Goal: Task Accomplishment & Management: Use online tool/utility

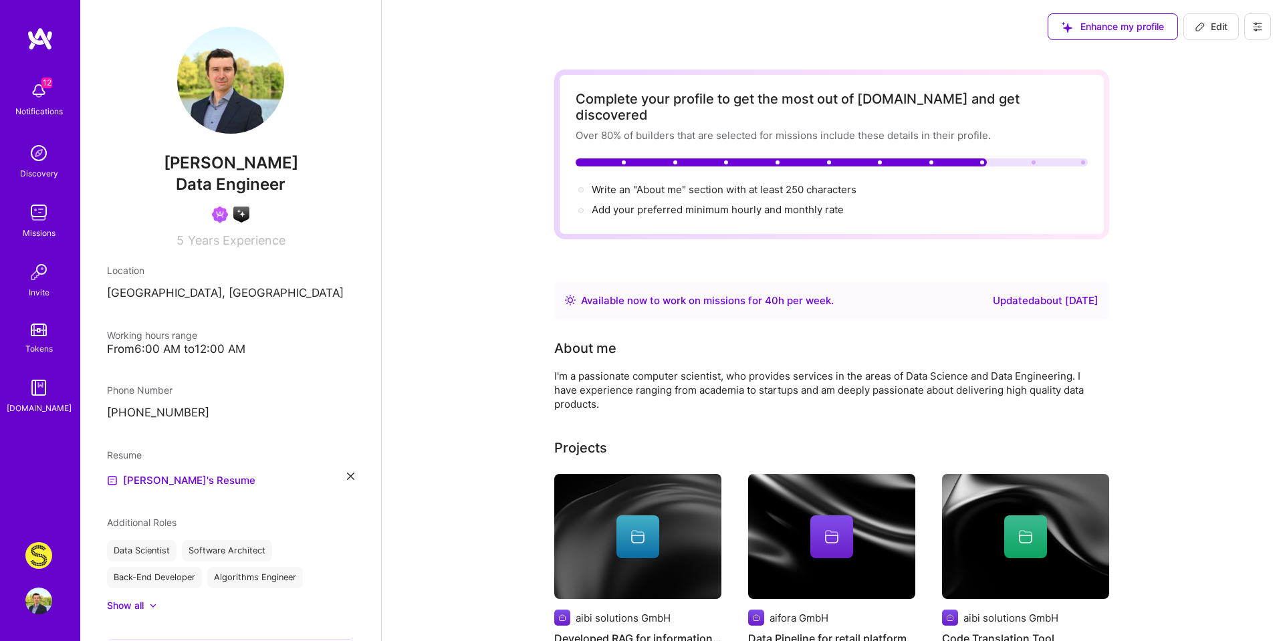
click at [39, 555] on img at bounding box center [38, 555] width 27 height 27
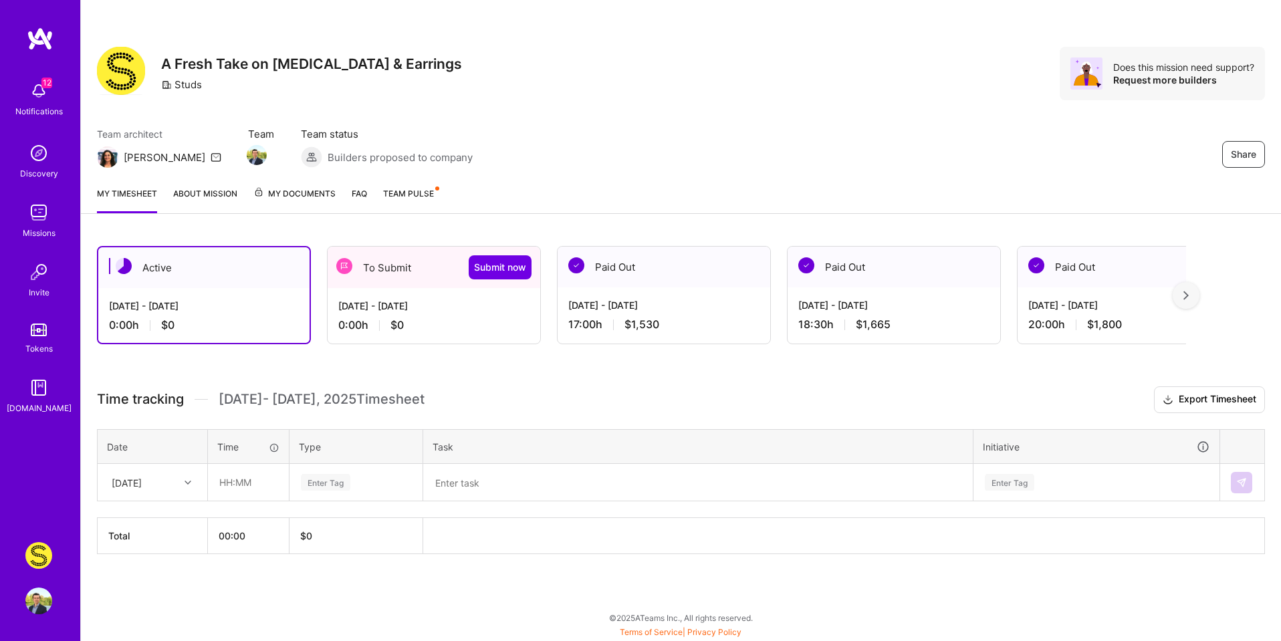
click at [471, 339] on div "[DATE] - [DATE] 0:00 h $0" at bounding box center [434, 315] width 213 height 55
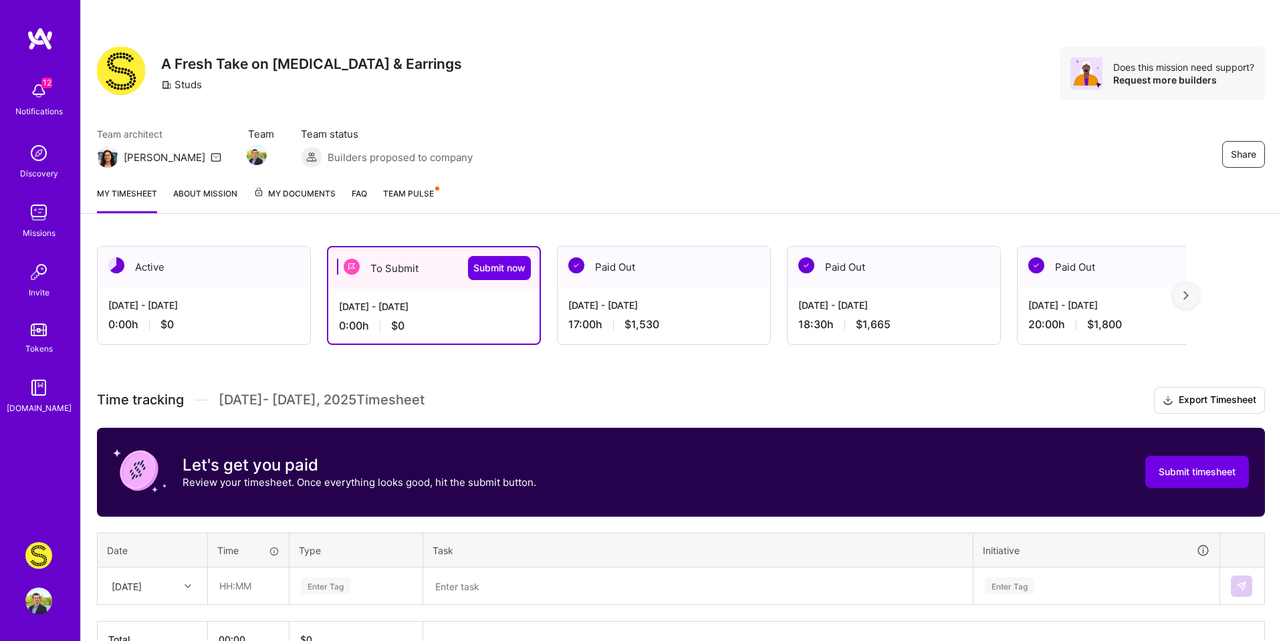
scroll to position [82, 0]
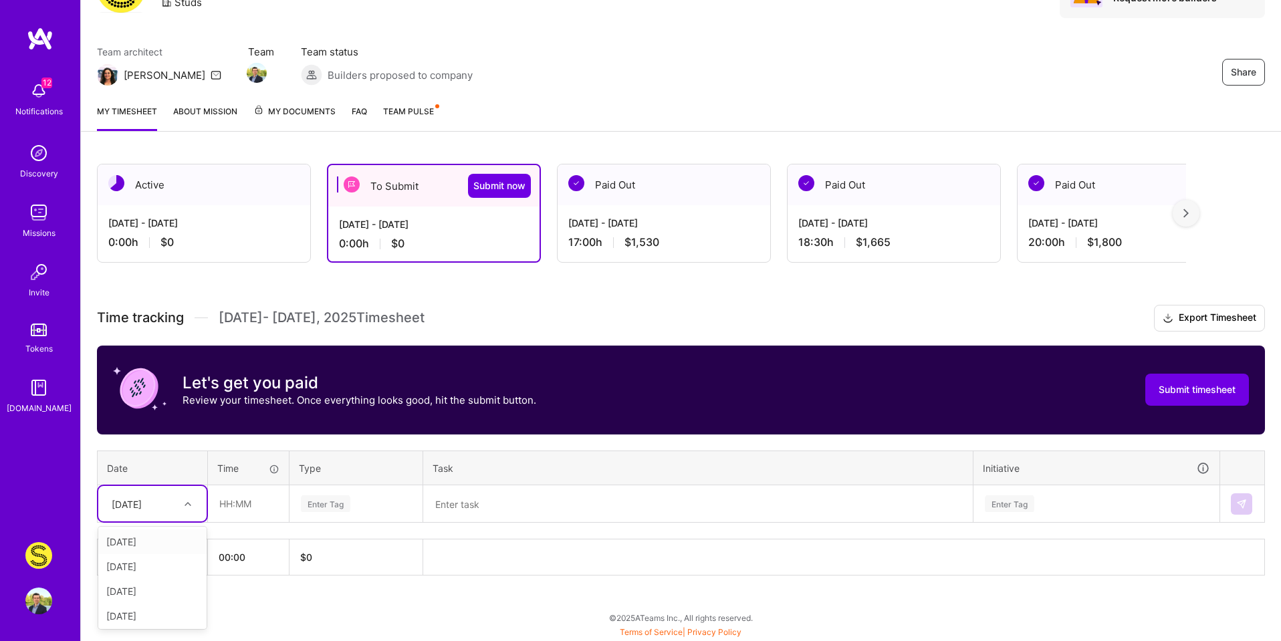
click at [168, 495] on div "[DATE]" at bounding box center [142, 504] width 74 height 22
click at [136, 563] on div "[DATE]" at bounding box center [152, 566] width 108 height 25
click at [221, 512] on input "text" at bounding box center [249, 503] width 80 height 35
type input "01:00"
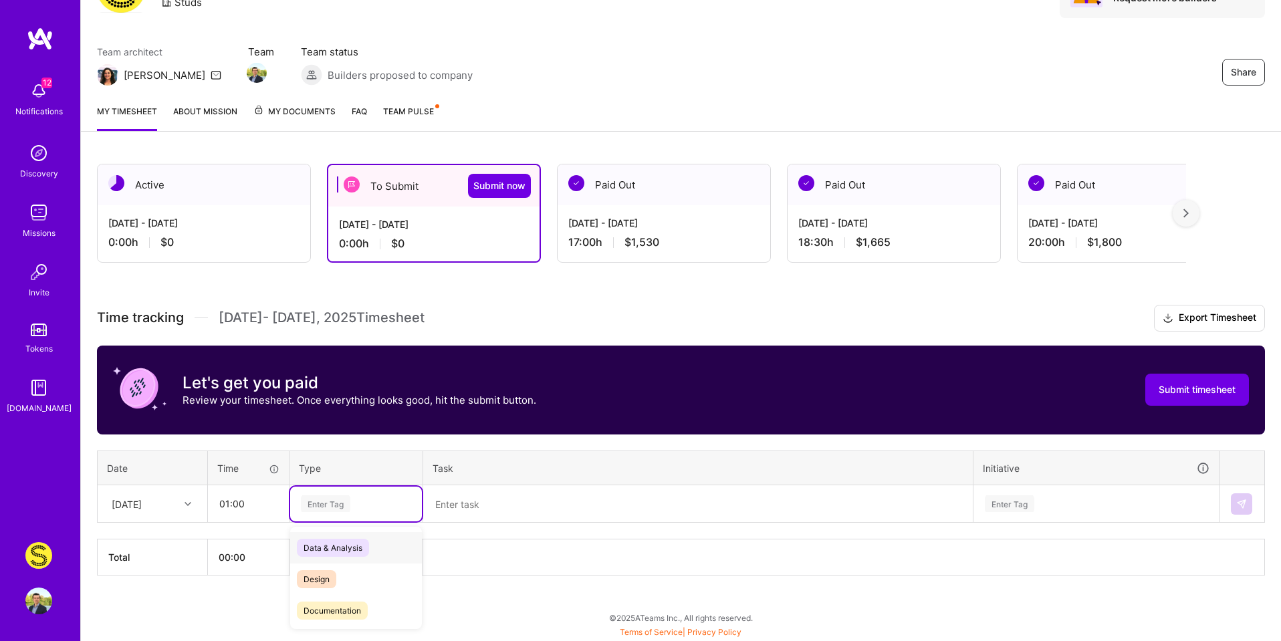
click at [352, 545] on span "Data & Analysis" at bounding box center [333, 548] width 72 height 18
click at [501, 517] on textarea at bounding box center [698, 504] width 547 height 35
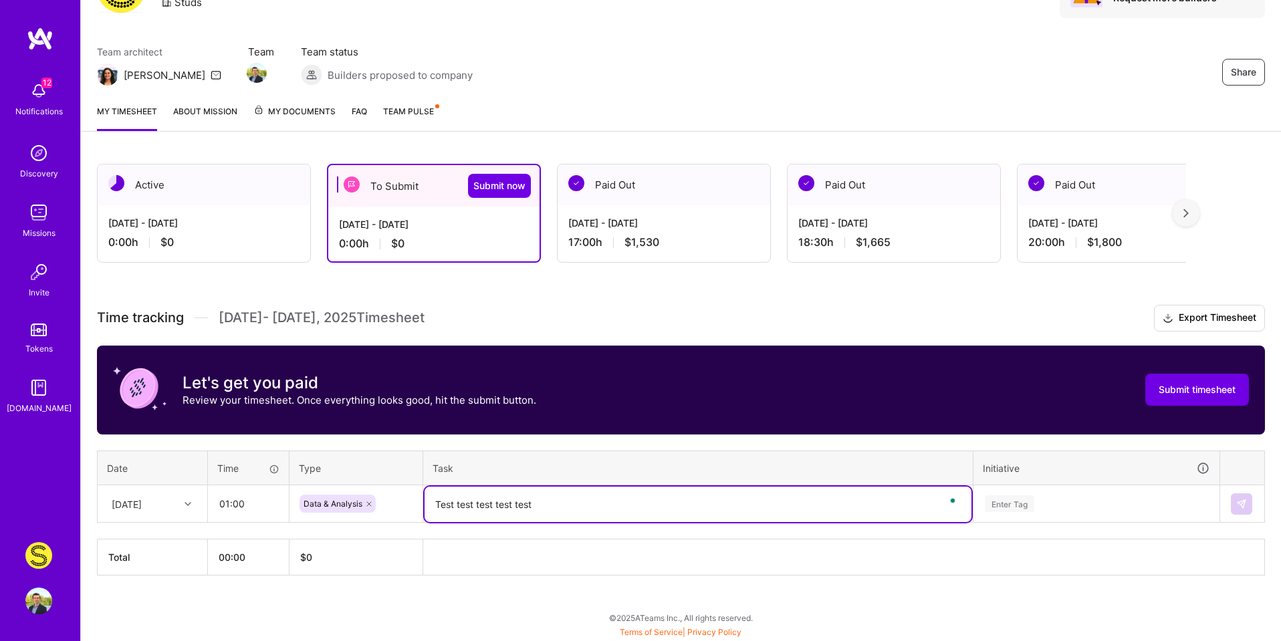
type textarea "Test test test test test"
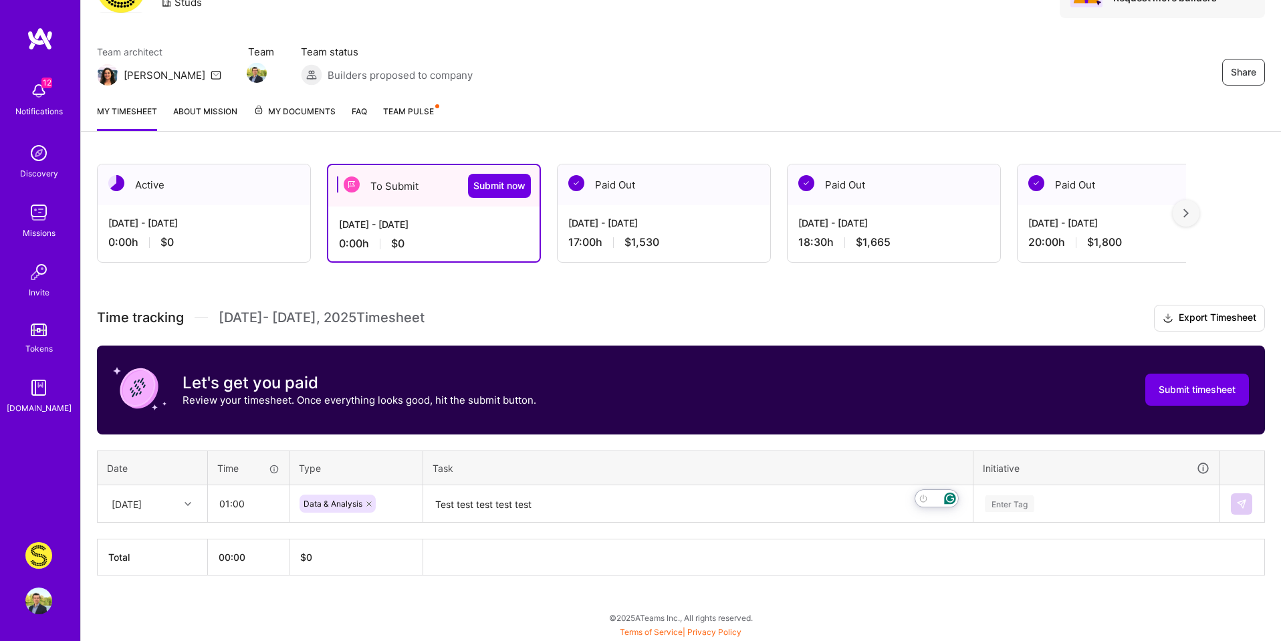
click at [1014, 509] on div "Enter Tag" at bounding box center [1096, 504] width 245 height 35
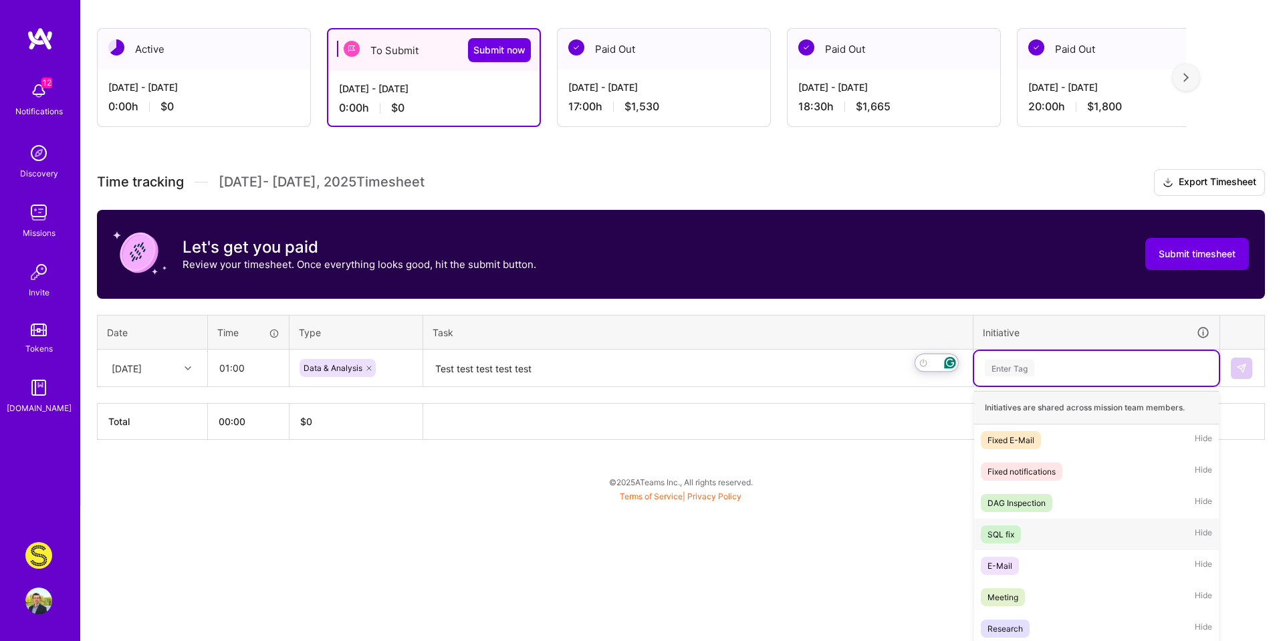
scroll to position [242, 0]
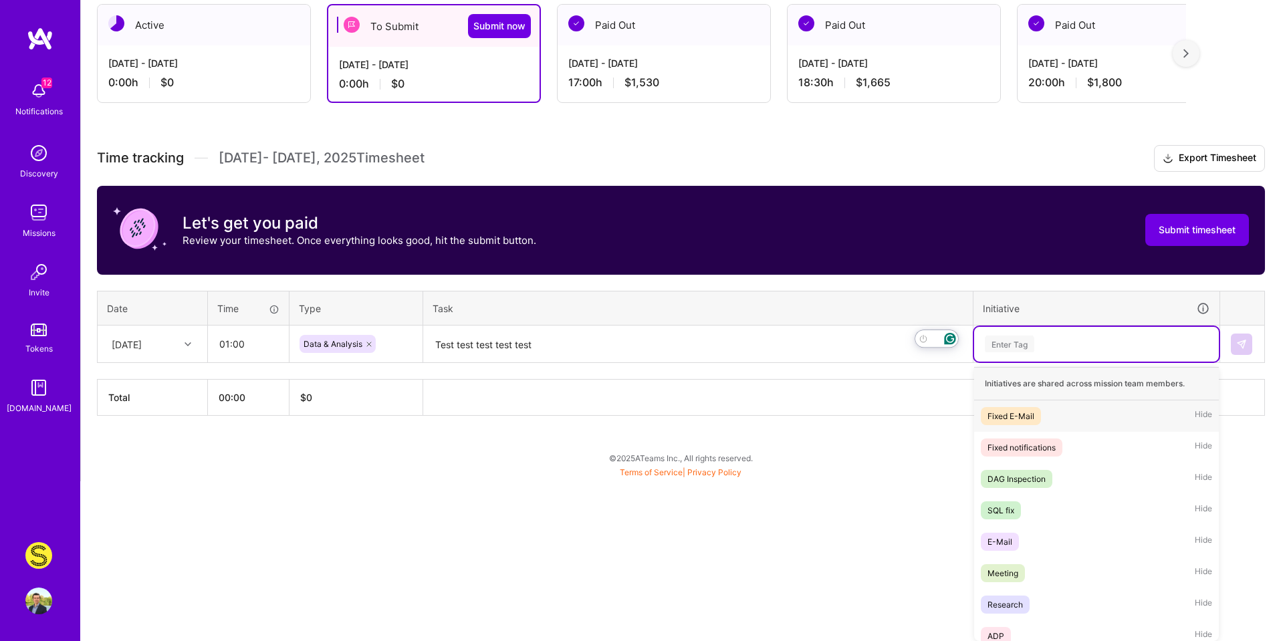
click at [997, 427] on div "Fixed E-Mail Hide" at bounding box center [1096, 415] width 245 height 31
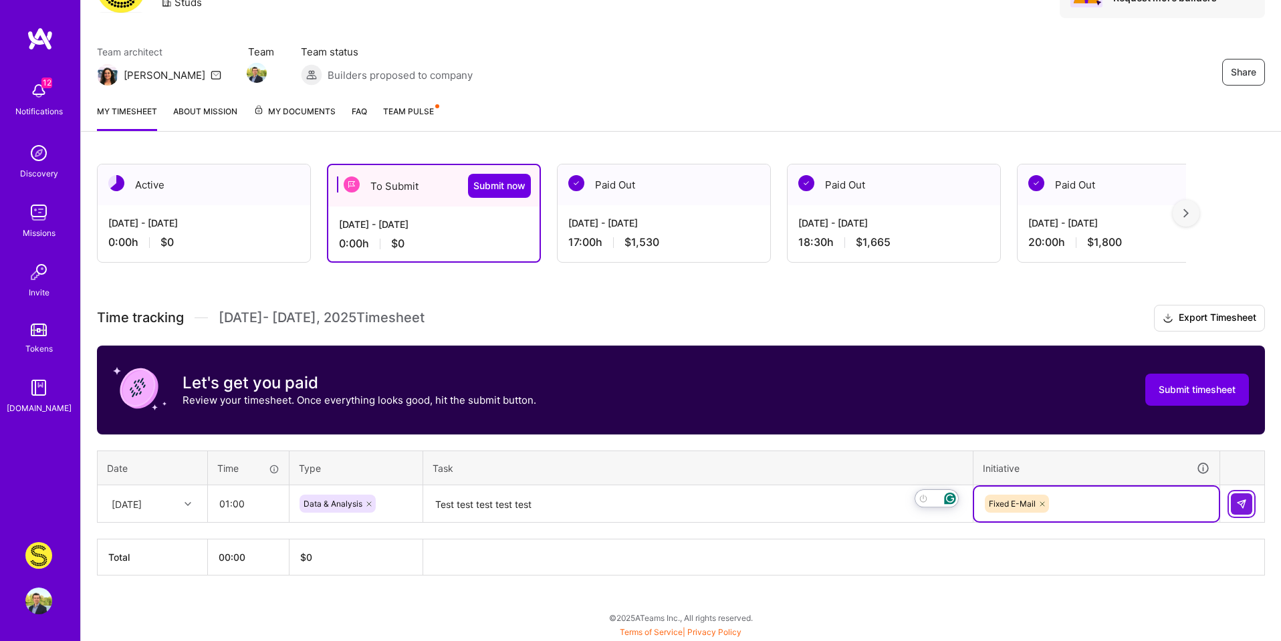
click at [1239, 503] on img at bounding box center [1241, 504] width 11 height 11
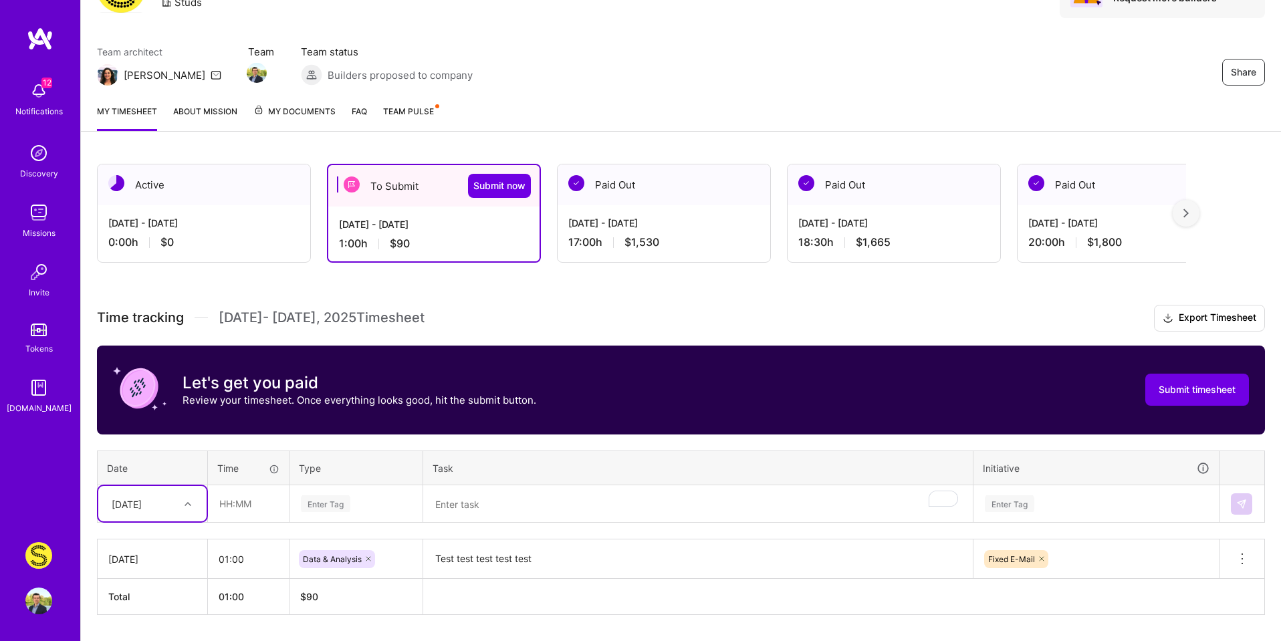
scroll to position [0, 0]
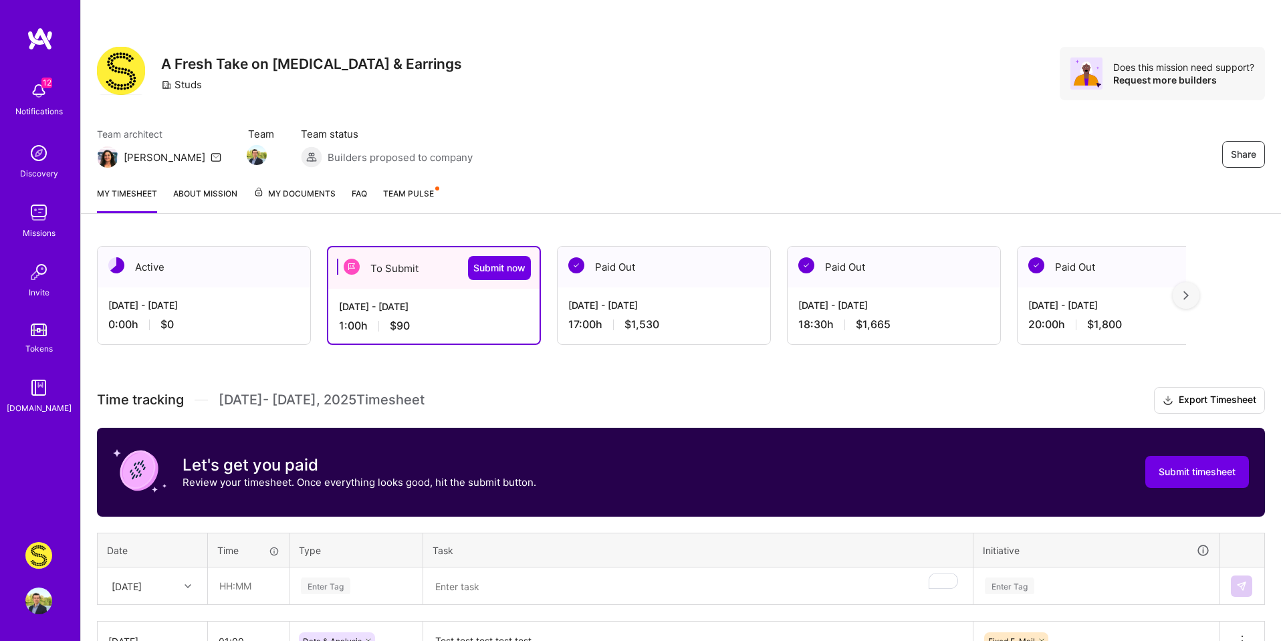
click at [304, 195] on span "My Documents" at bounding box center [294, 194] width 82 height 15
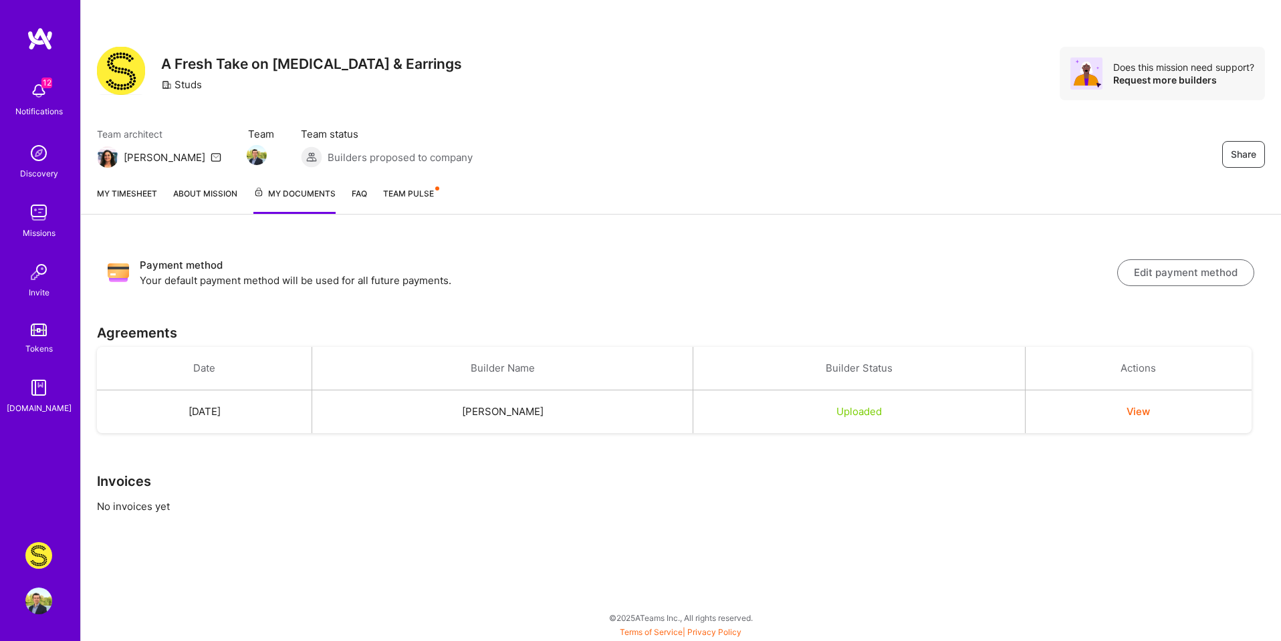
click at [1146, 413] on button "View" at bounding box center [1138, 412] width 23 height 14
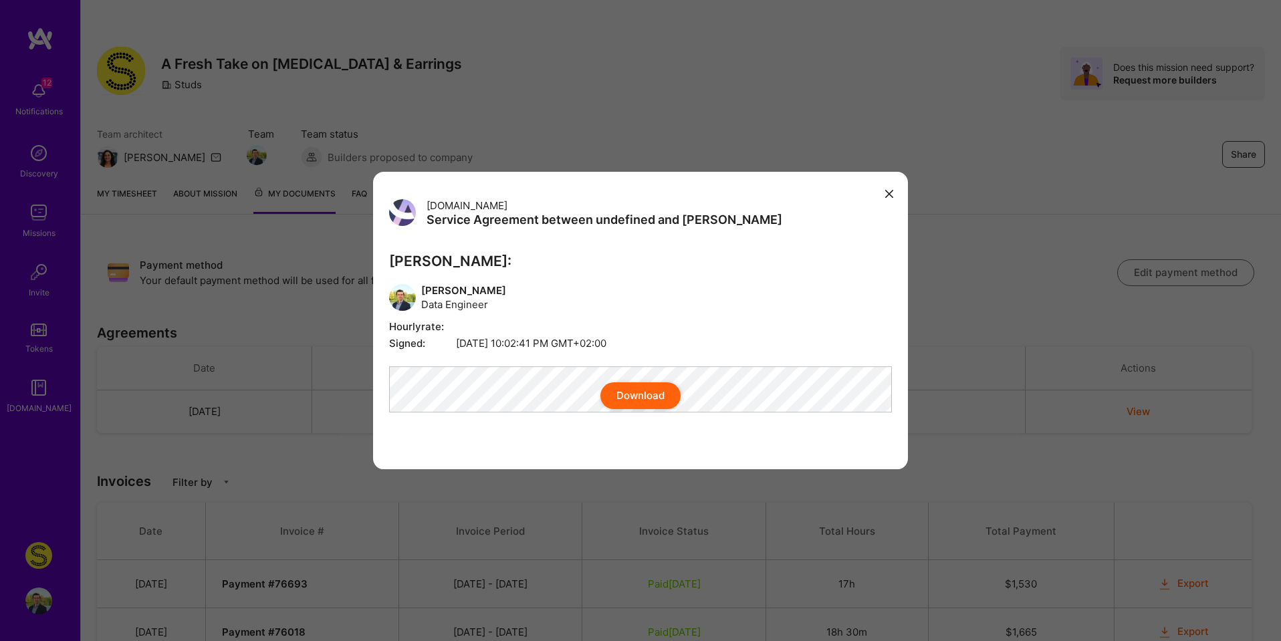
click at [470, 391] on div "Download" at bounding box center [640, 395] width 503 height 27
click at [503, 392] on div "Download" at bounding box center [640, 395] width 503 height 27
click at [534, 394] on div "Download" at bounding box center [640, 395] width 503 height 27
click at [653, 402] on button "Download" at bounding box center [640, 395] width 80 height 27
click at [890, 190] on icon "modal" at bounding box center [889, 194] width 8 height 8
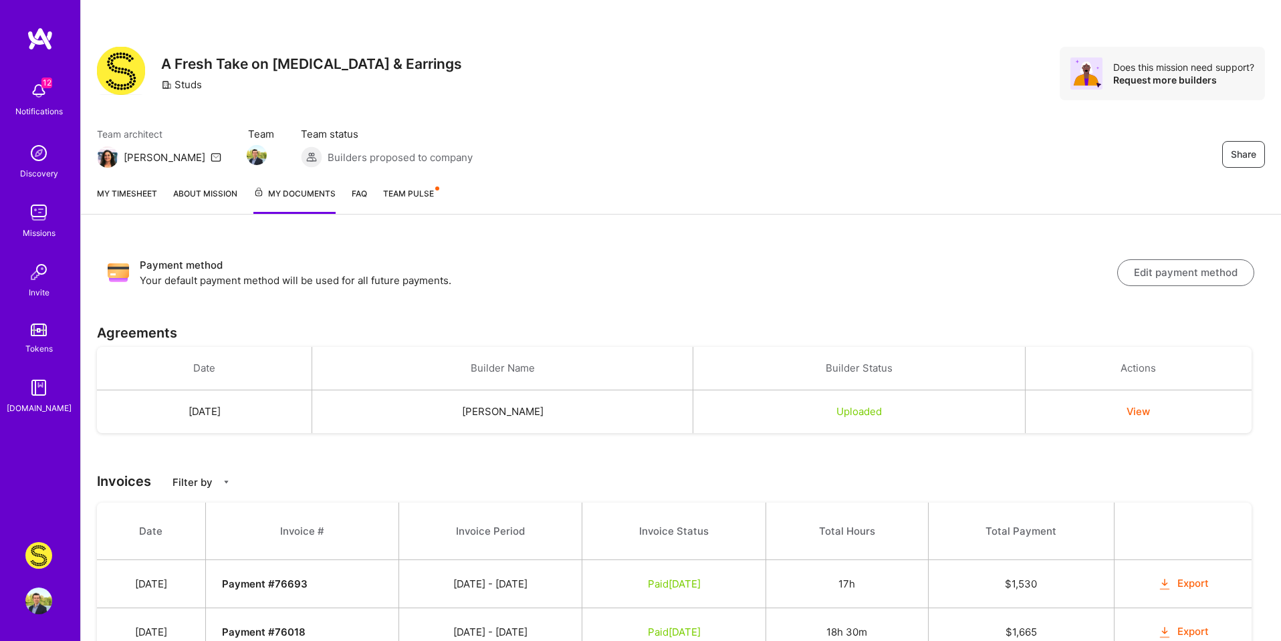
click at [197, 196] on link "About Mission" at bounding box center [205, 200] width 64 height 27
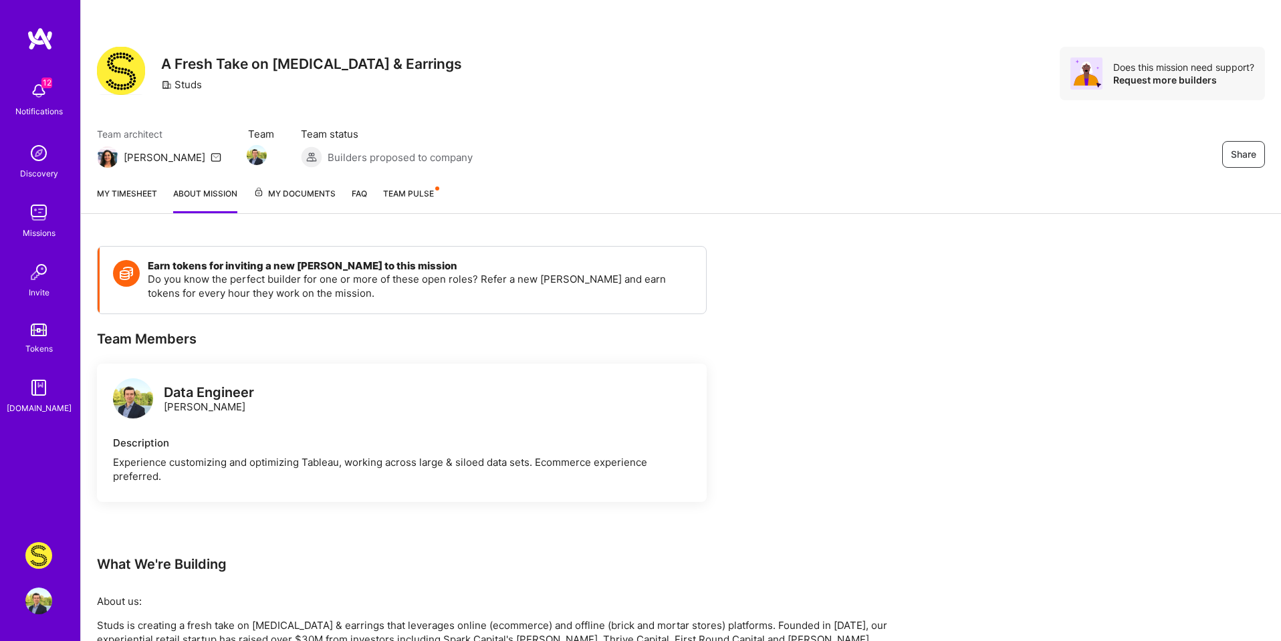
click at [293, 199] on span "My Documents" at bounding box center [294, 194] width 82 height 15
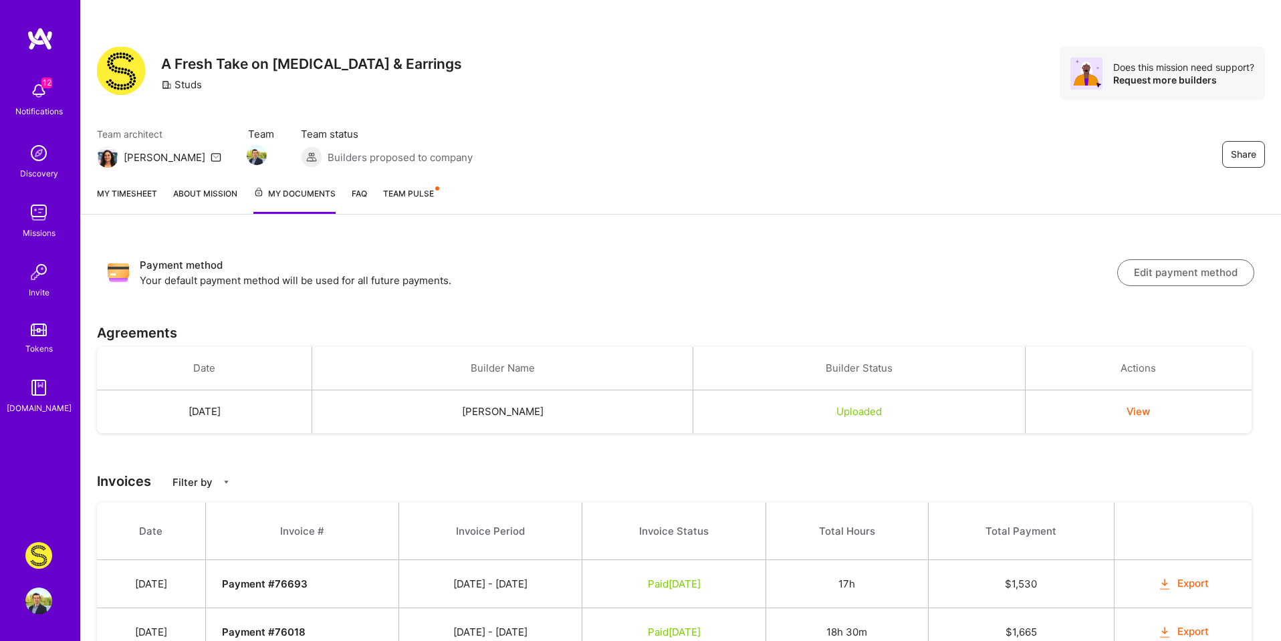
click at [34, 608] on img at bounding box center [38, 601] width 27 height 27
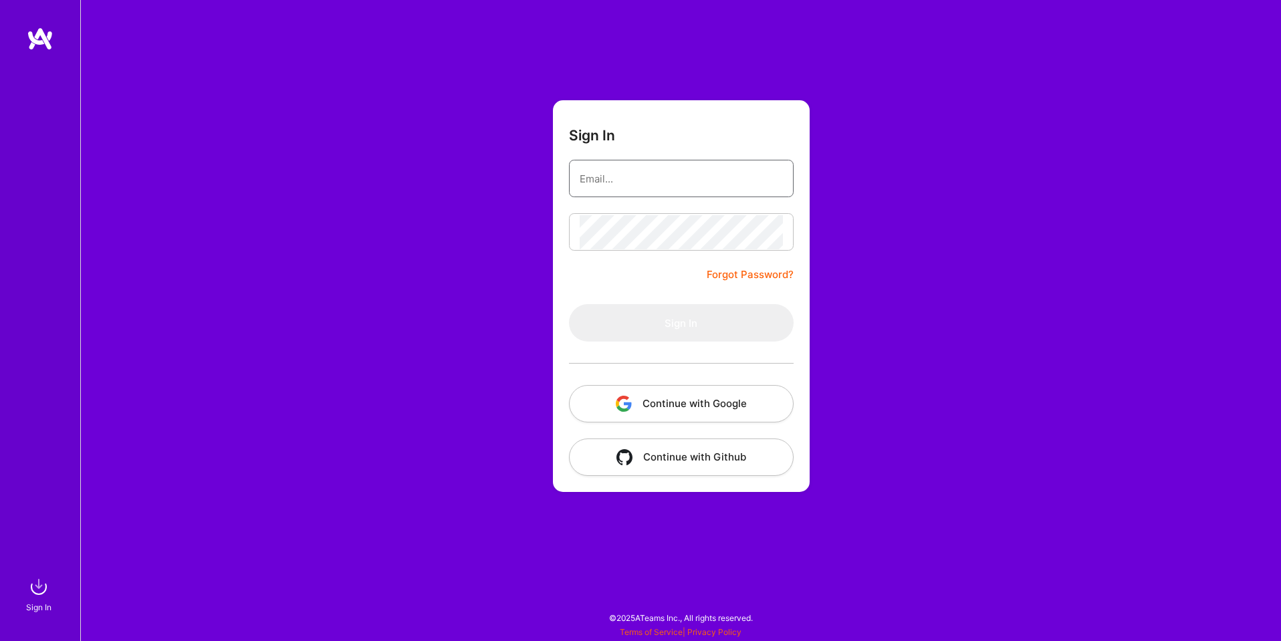
type input "[EMAIL_ADDRESS][DOMAIN_NAME]"
click at [719, 405] on button "Continue with Google" at bounding box center [681, 403] width 225 height 37
